Goal: Task Accomplishment & Management: Use online tool/utility

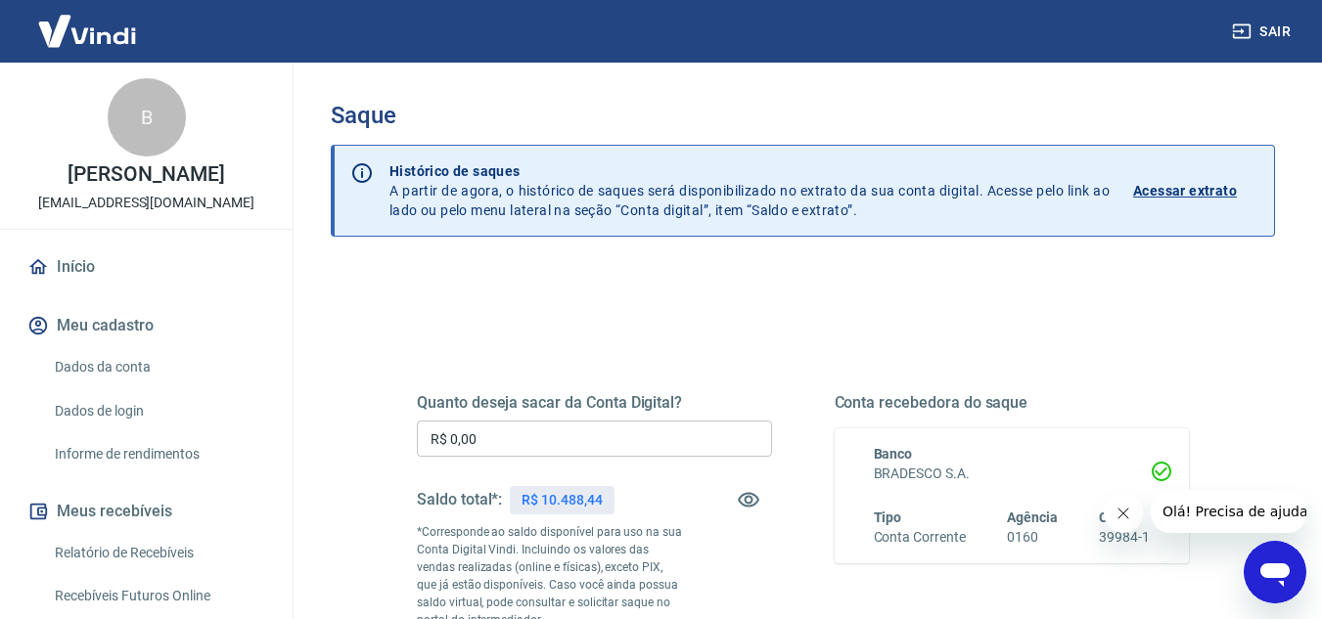
click at [530, 444] on input "R$ 0,00" at bounding box center [594, 439] width 355 height 36
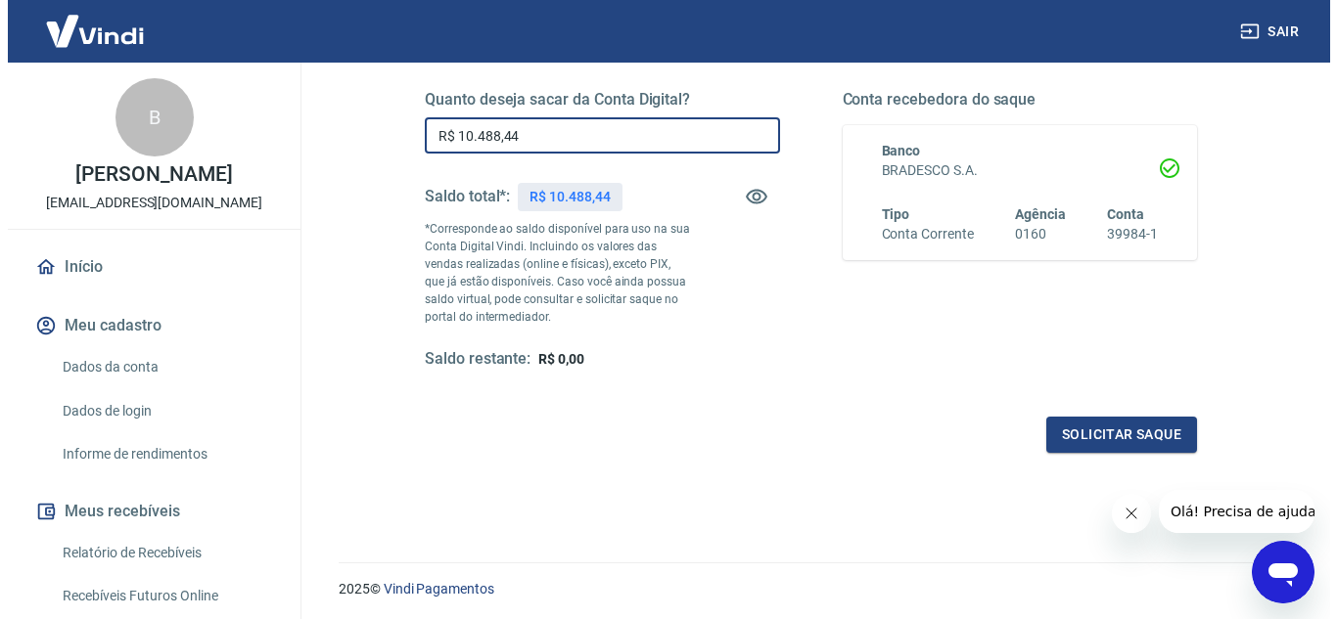
scroll to position [359, 0]
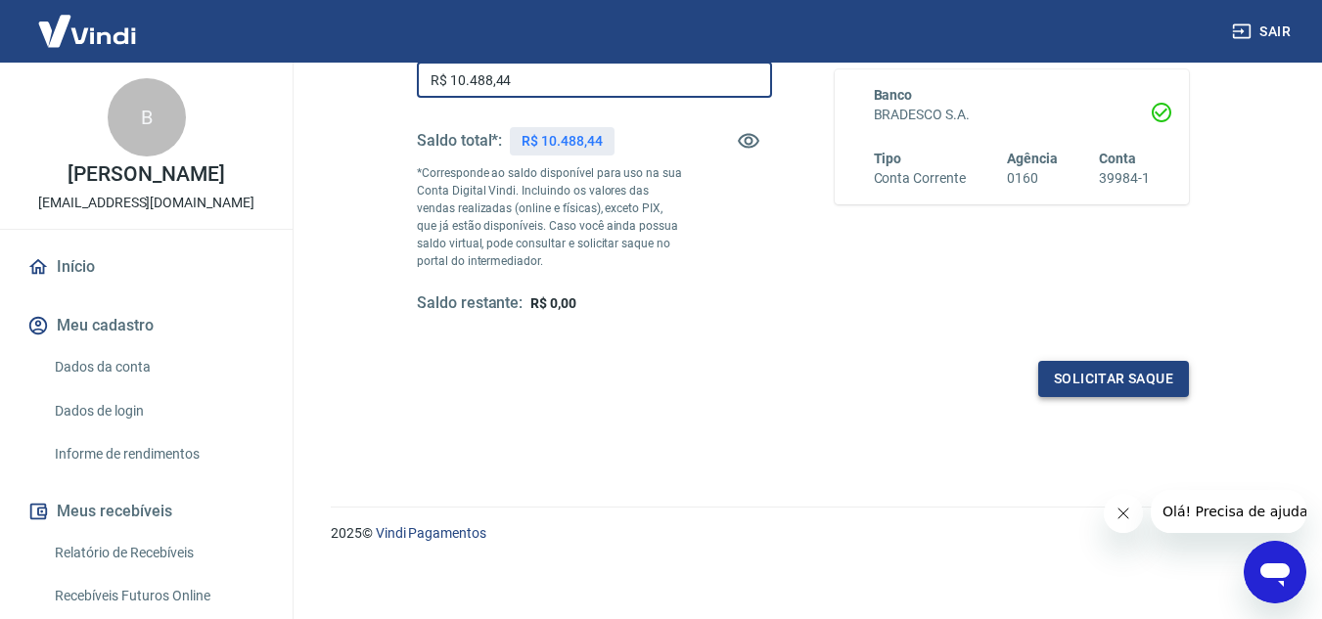
type input "R$ 10.488,44"
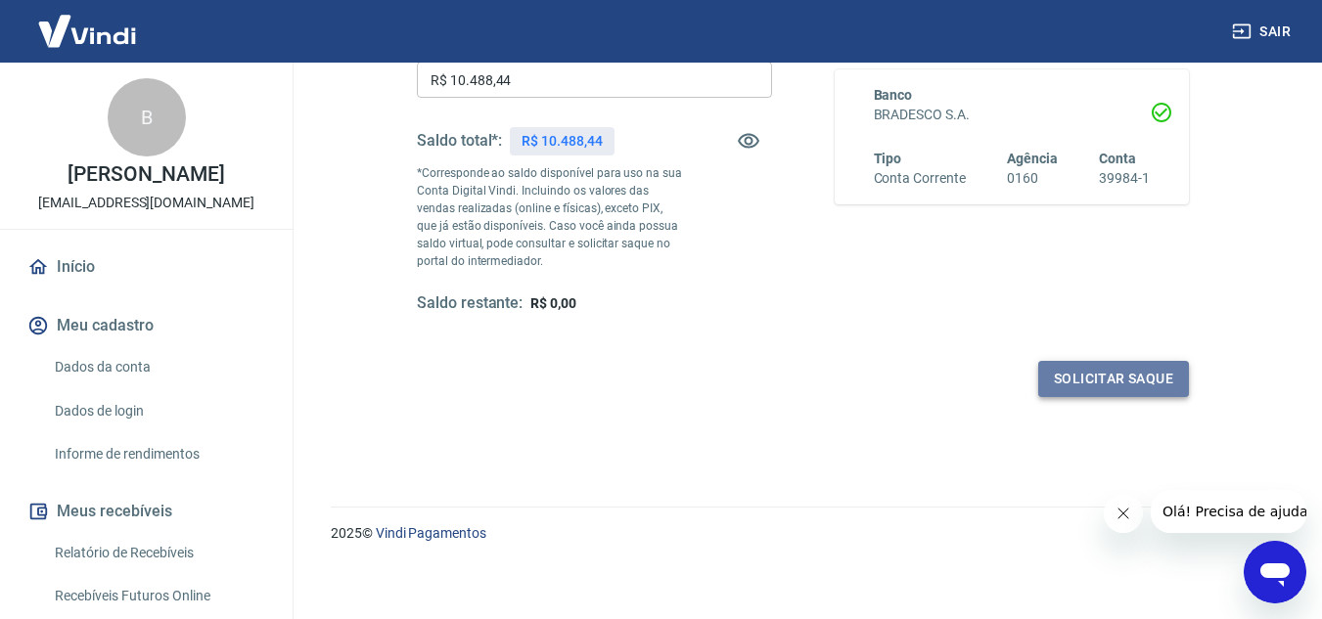
click at [1113, 361] on button "Solicitar saque" at bounding box center [1113, 379] width 151 height 36
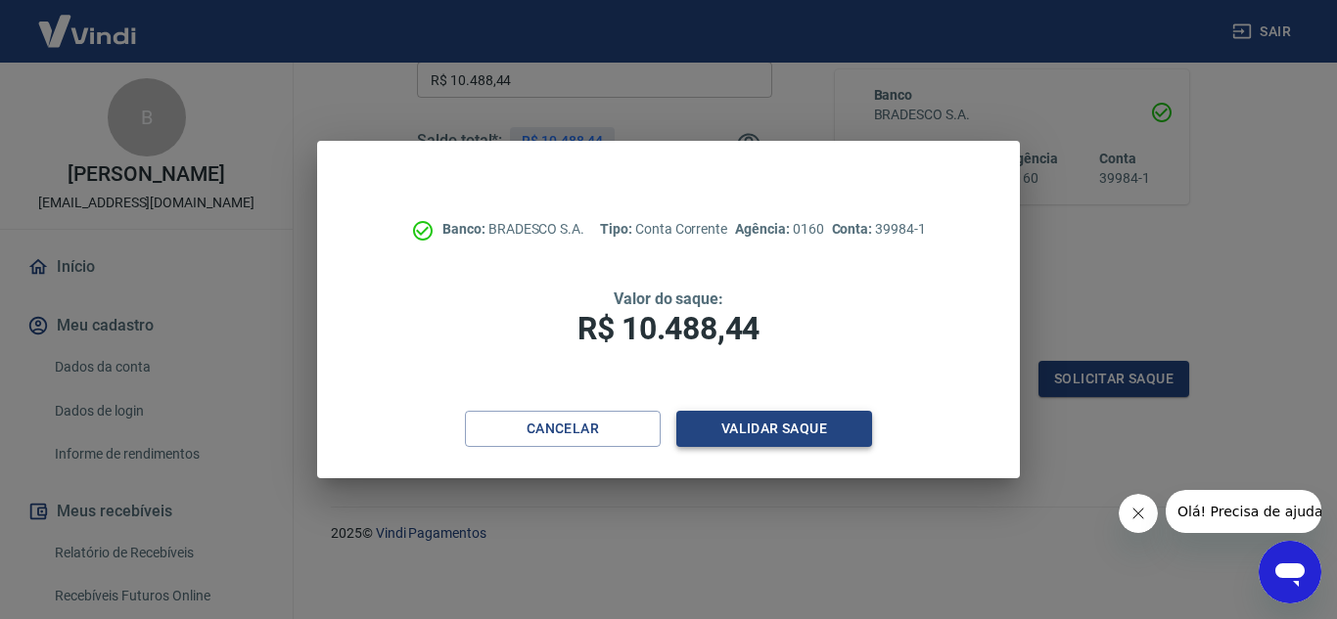
click at [753, 437] on button "Validar saque" at bounding box center [774, 429] width 196 height 36
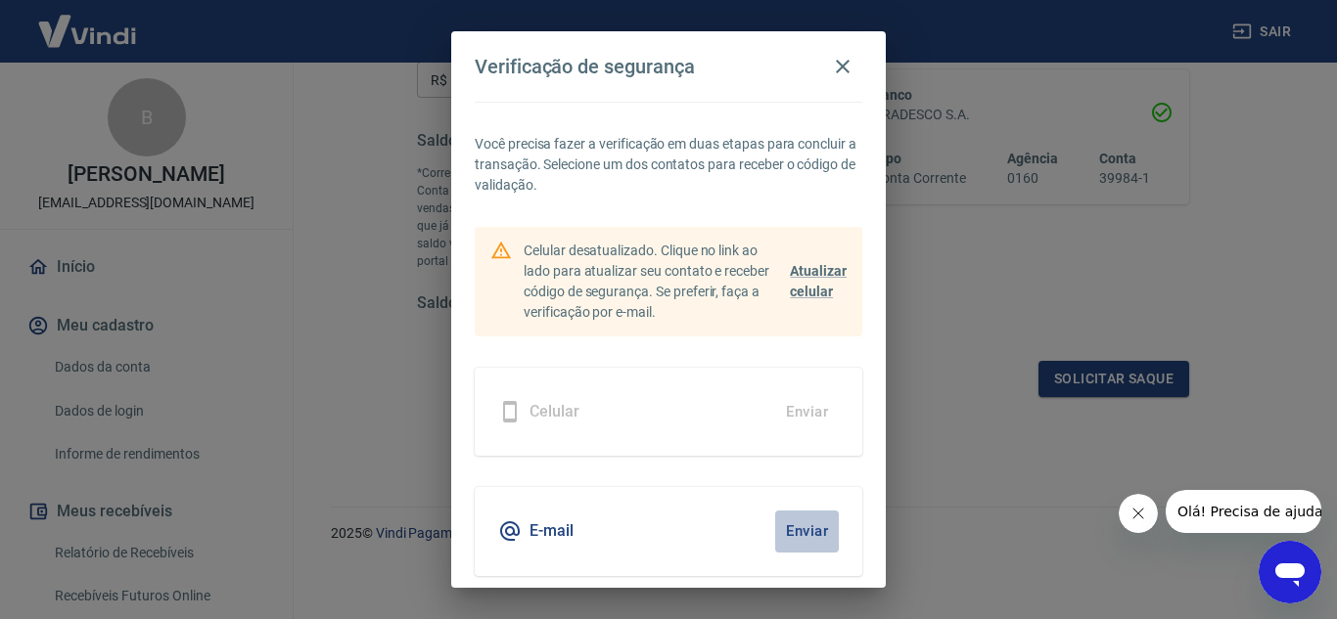
click at [801, 536] on button "Enviar" at bounding box center [807, 531] width 64 height 41
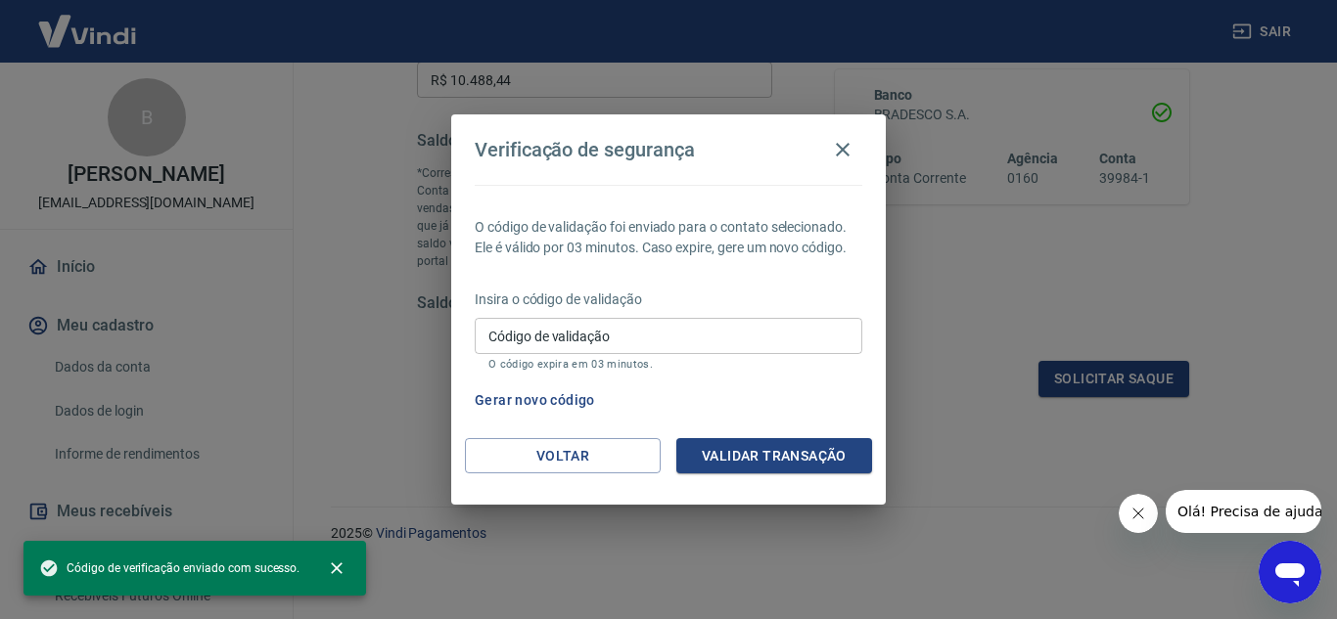
click at [631, 344] on input "Código de validação" at bounding box center [669, 336] width 388 height 36
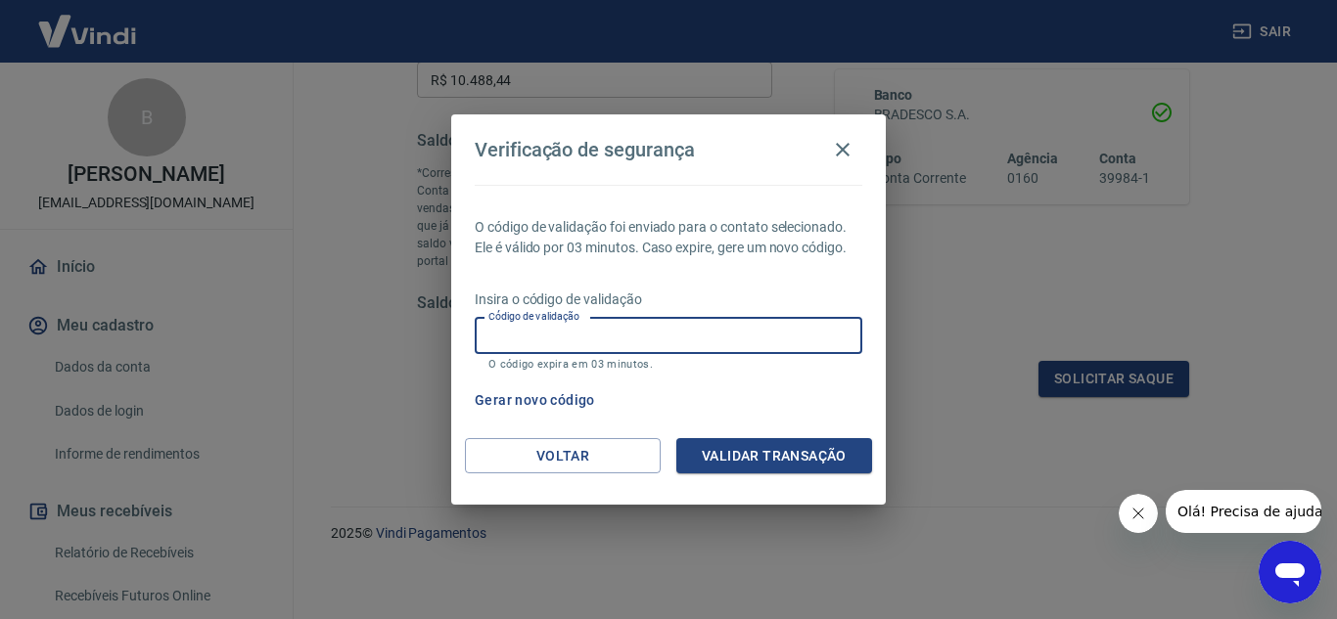
click at [552, 331] on input "Código de validação" at bounding box center [669, 336] width 388 height 36
type input "517648"
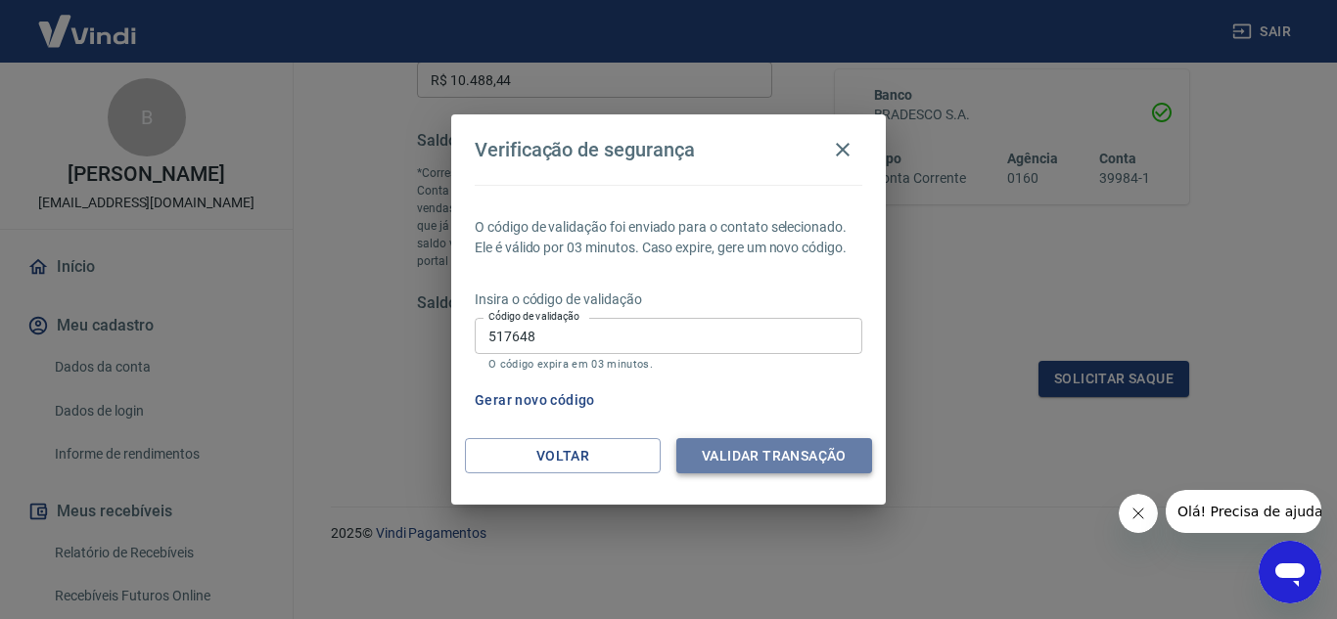
click at [762, 452] on button "Validar transação" at bounding box center [774, 456] width 196 height 36
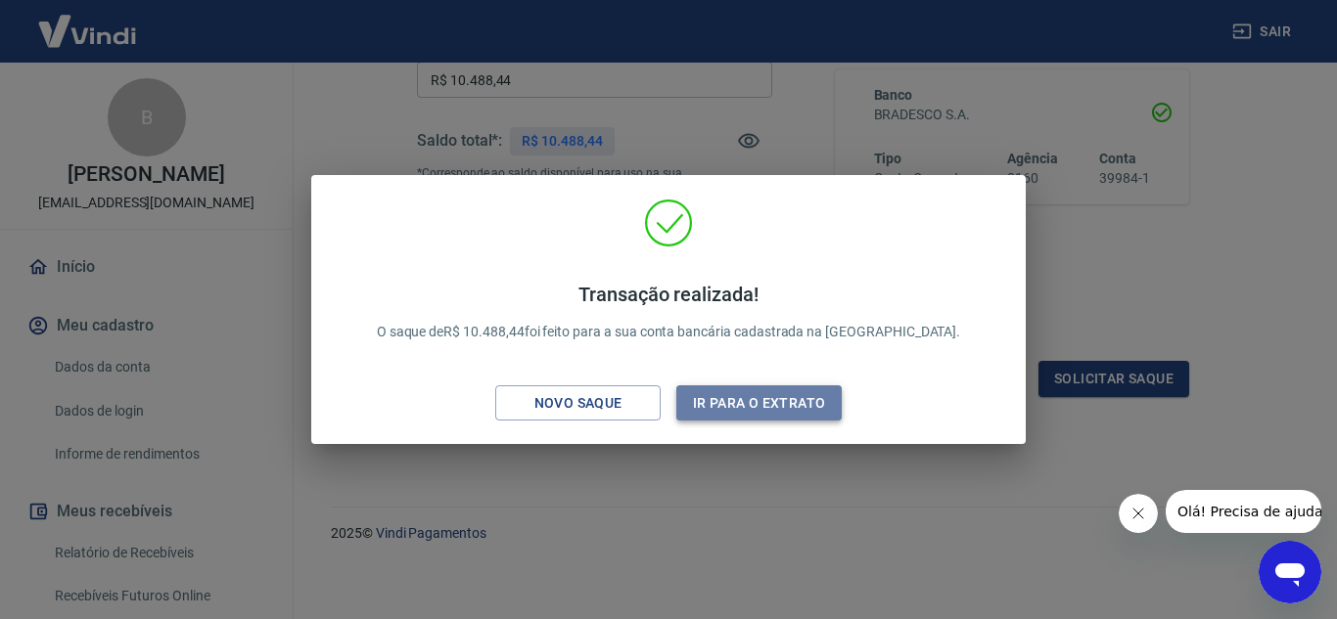
click at [724, 398] on button "Ir para o extrato" at bounding box center [758, 404] width 165 height 36
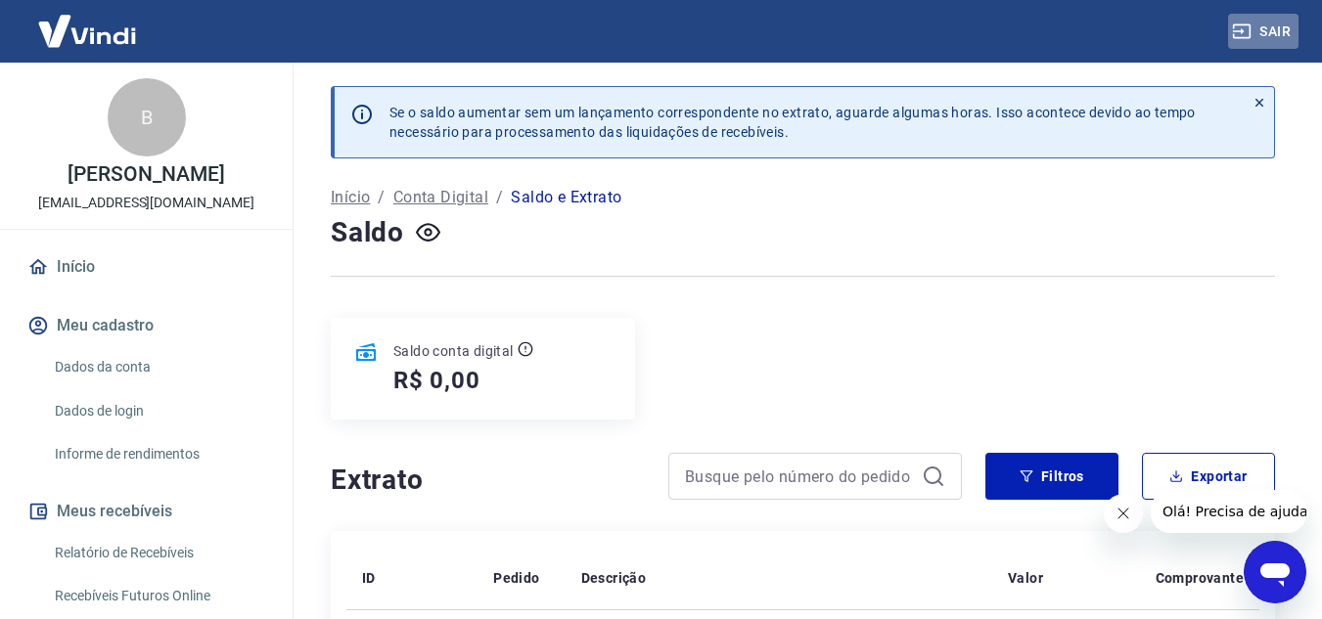
click at [1266, 26] on button "Sair" at bounding box center [1263, 32] width 70 height 36
